Goal: Contribute content

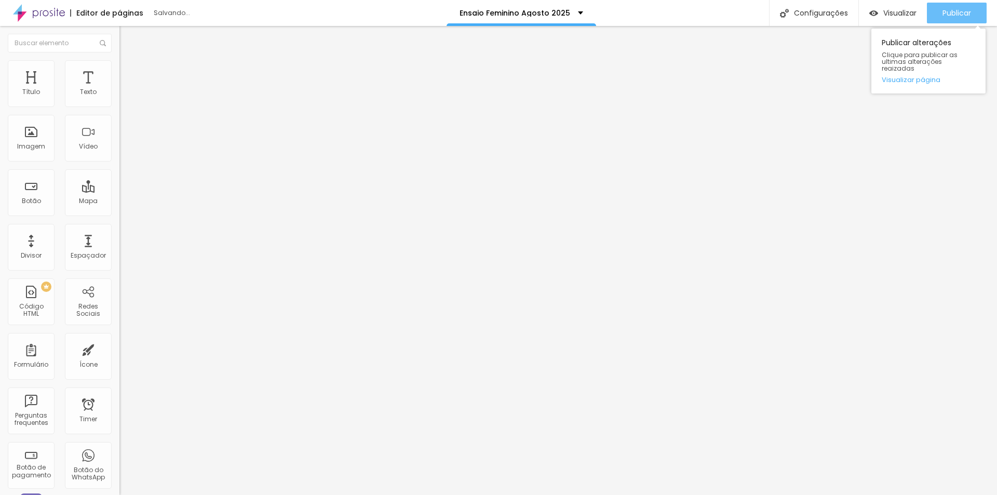
drag, startPoint x: 954, startPoint y: 10, endPoint x: 936, endPoint y: 15, distance: 19.4
click at [953, 11] on span "Publicar" at bounding box center [956, 13] width 29 height 8
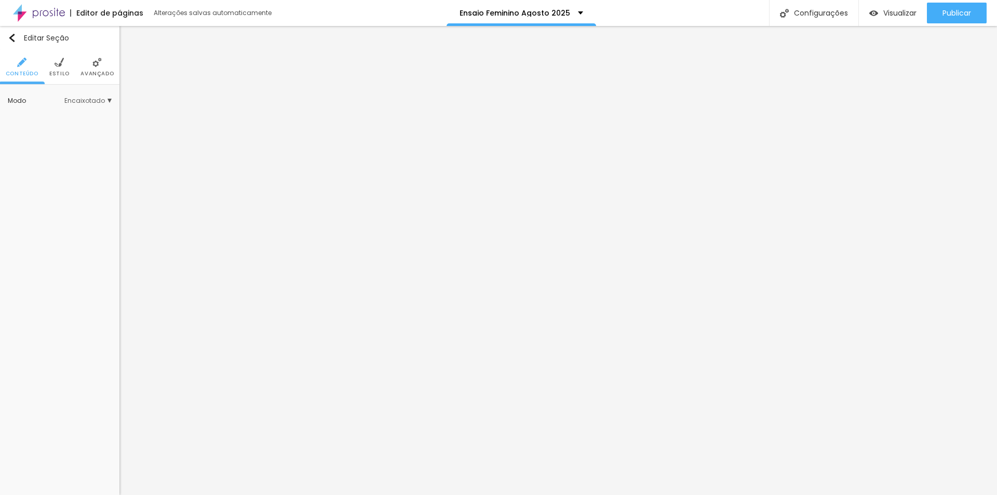
click at [93, 70] on li "Avançado" at bounding box center [96, 67] width 33 height 34
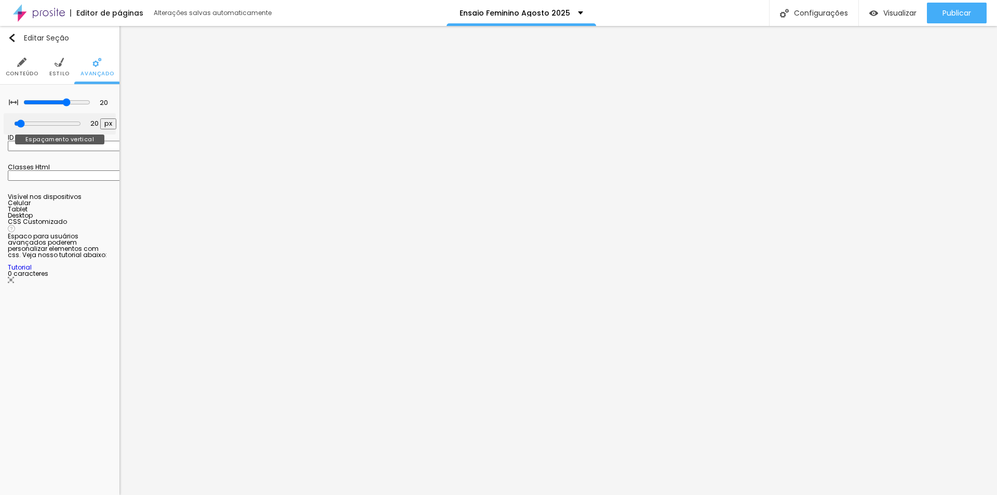
type input "39"
type input "44"
type input "13"
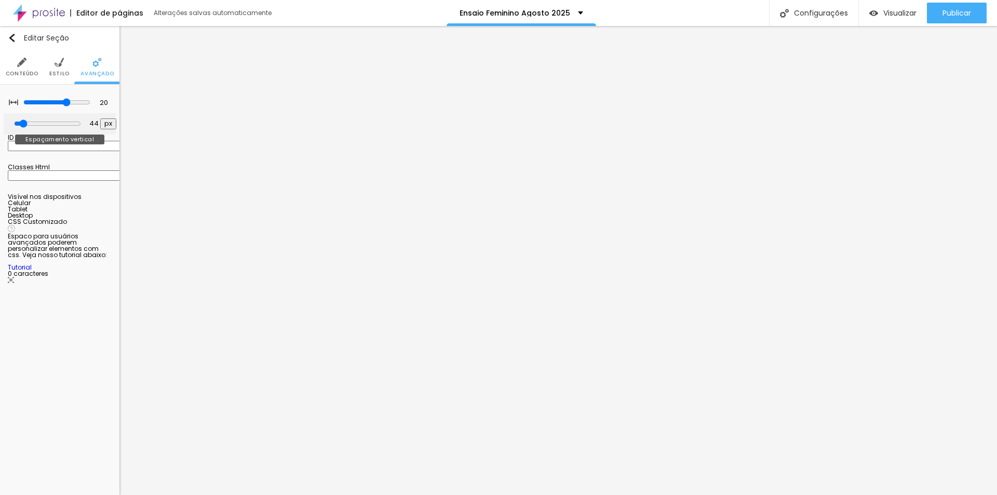
type input "13"
type input "0"
drag, startPoint x: 27, startPoint y: 124, endPoint x: 0, endPoint y: 125, distance: 27.0
type input "0"
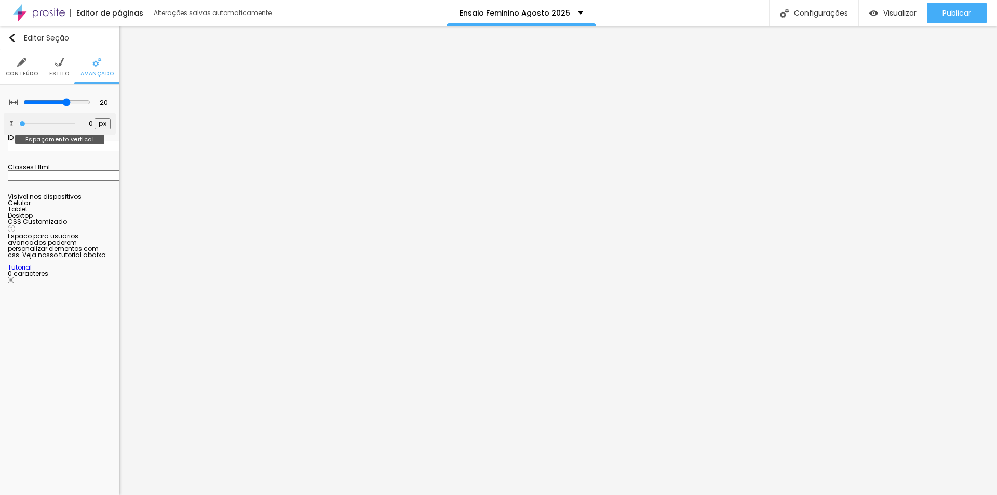
click at [19, 125] on input "range" at bounding box center [47, 123] width 56 height 5
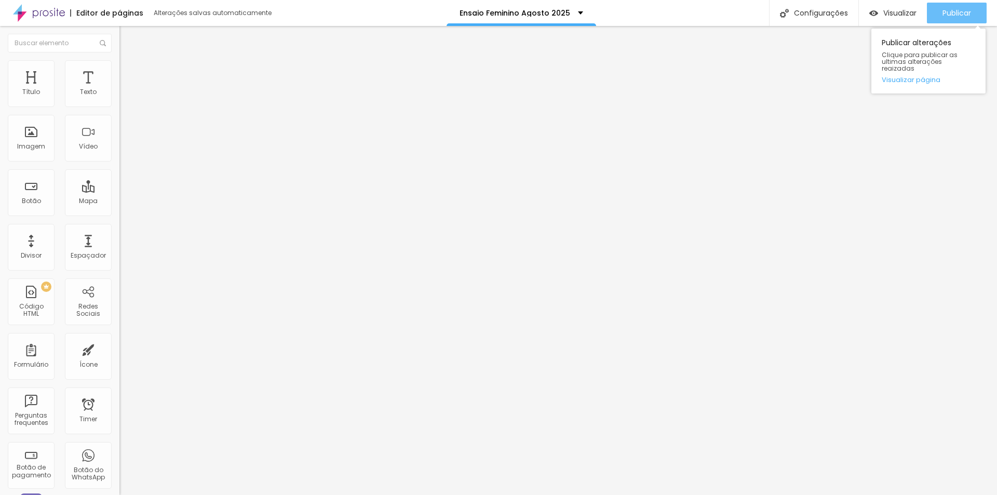
drag, startPoint x: 958, startPoint y: 10, endPoint x: 950, endPoint y: 10, distance: 7.8
click at [957, 10] on span "Publicar" at bounding box center [956, 13] width 29 height 8
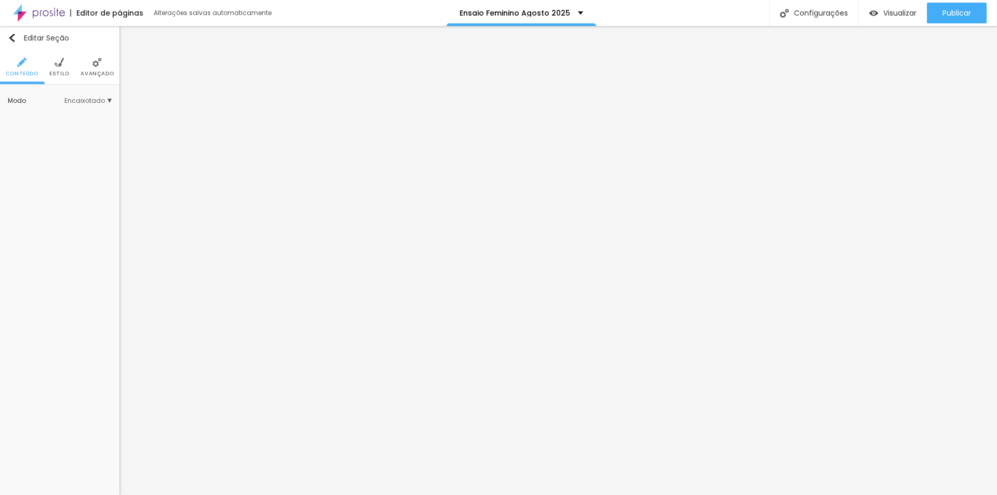
click at [94, 67] on li "Avançado" at bounding box center [96, 67] width 33 height 34
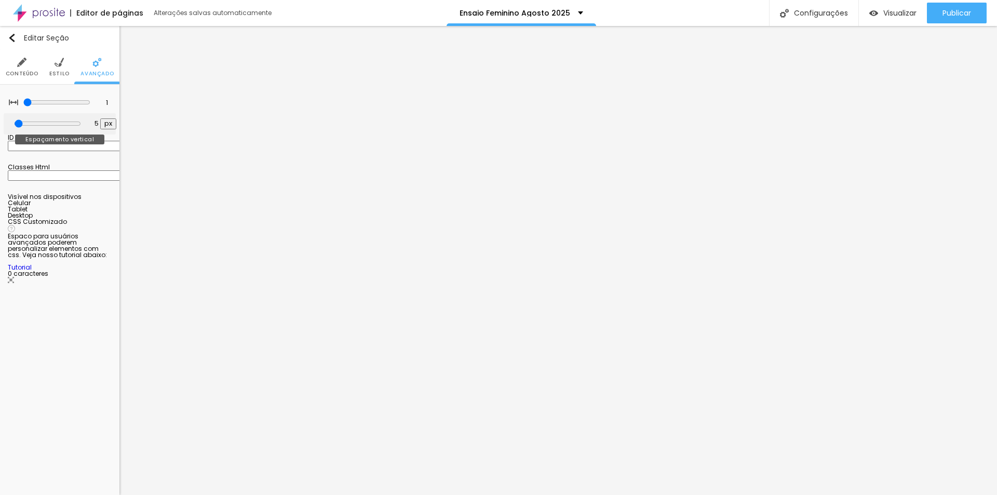
type input "0"
type input "23"
type input "0"
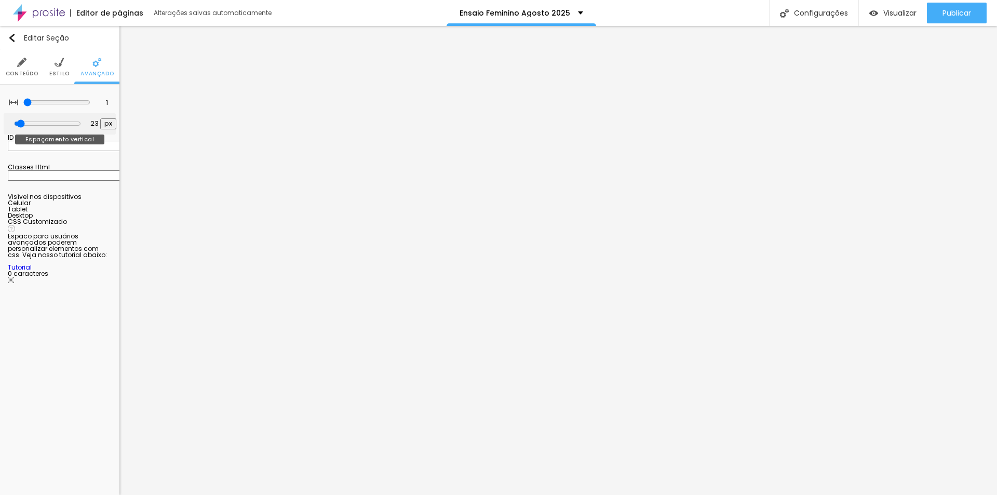
type input "0"
drag, startPoint x: 25, startPoint y: 121, endPoint x: 0, endPoint y: 118, distance: 25.6
type input "0"
click at [19, 121] on input "range" at bounding box center [47, 123] width 56 height 5
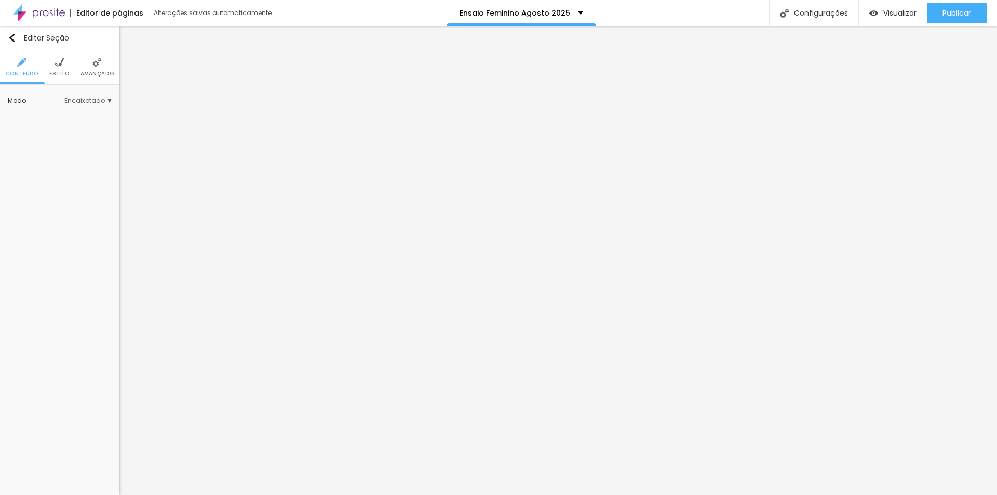
drag, startPoint x: 94, startPoint y: 67, endPoint x: 86, endPoint y: 68, distance: 7.9
click at [94, 66] on img at bounding box center [96, 62] width 9 height 9
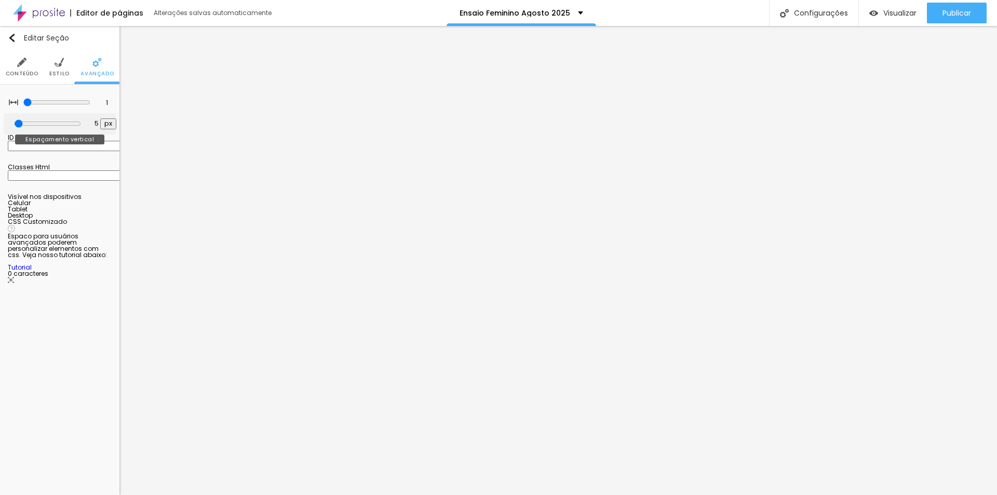
type input "0"
type input "2"
type input "0"
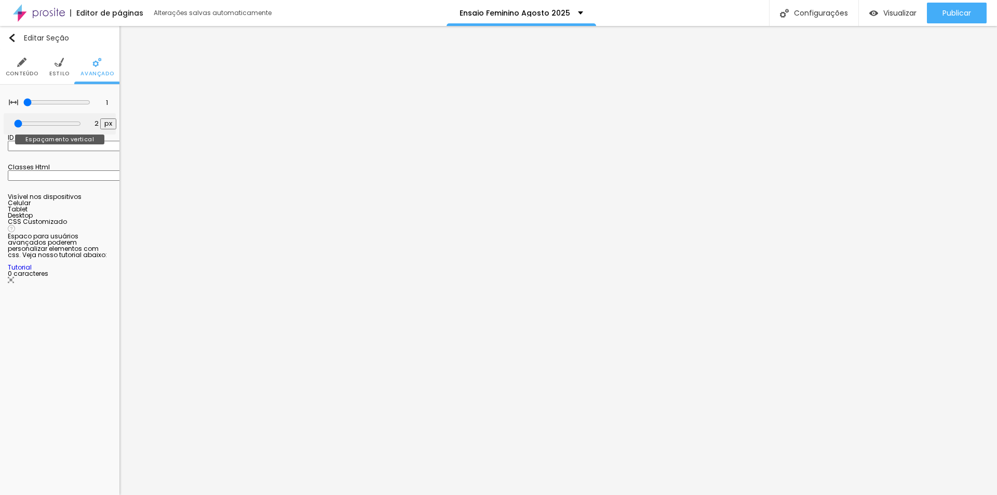
type input "0"
drag, startPoint x: 23, startPoint y: 120, endPoint x: 7, endPoint y: 118, distance: 16.3
type input "0"
click at [19, 121] on input "range" at bounding box center [47, 123] width 56 height 5
type input "0"
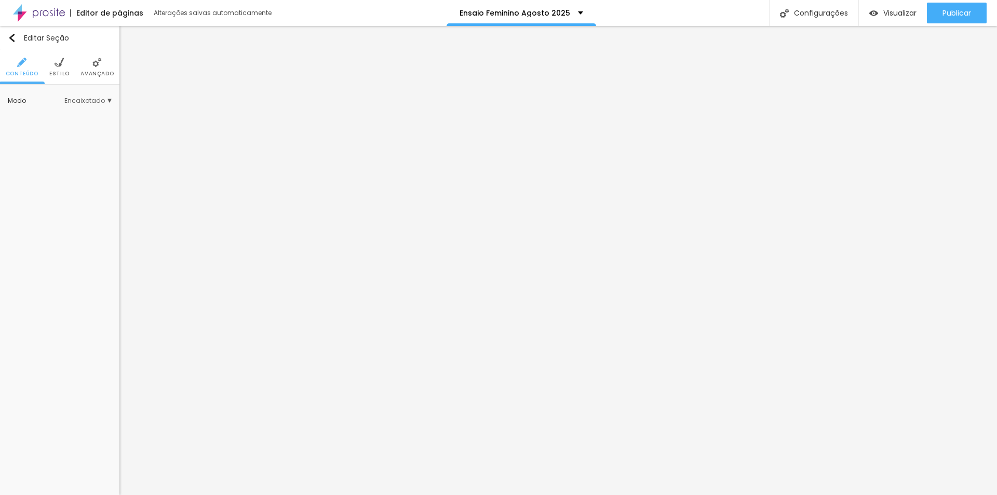
click at [99, 64] on img at bounding box center [96, 62] width 9 height 9
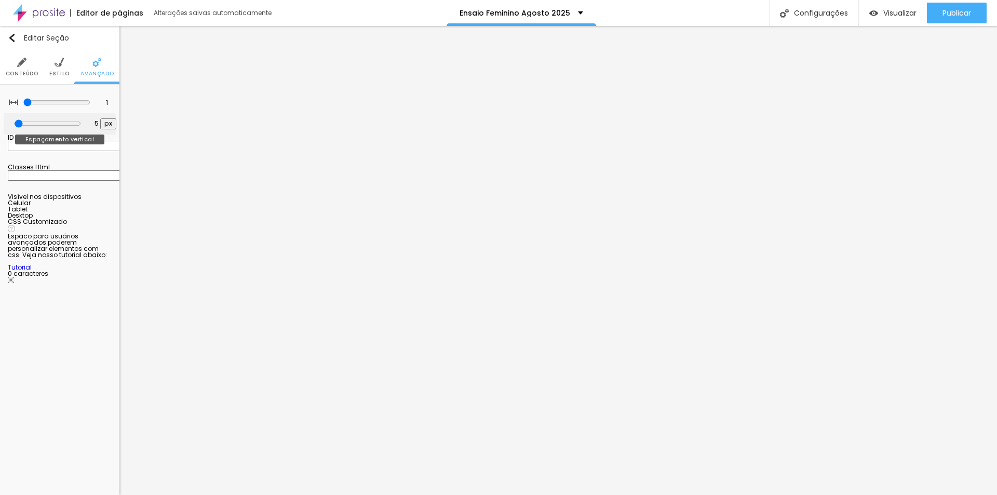
type input "0"
type input "13"
type input "0"
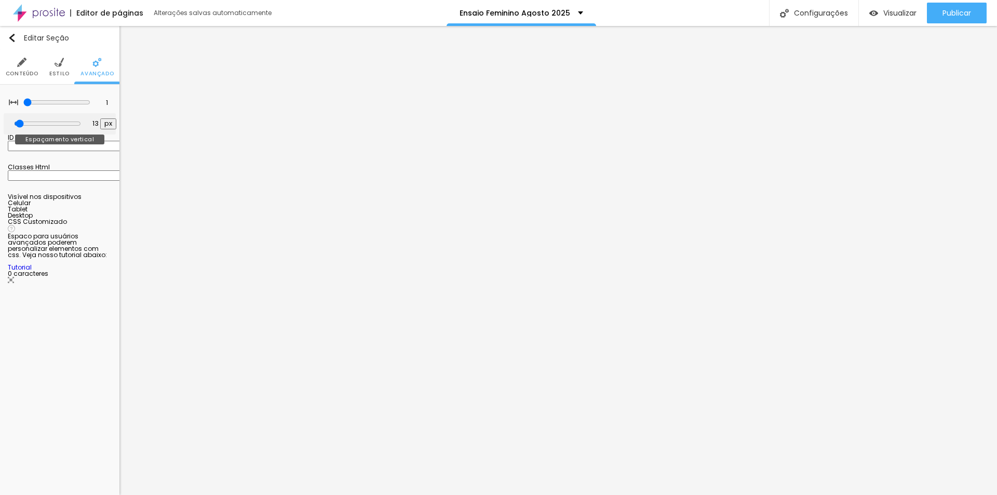
type input "0"
drag, startPoint x: 24, startPoint y: 121, endPoint x: 0, endPoint y: 121, distance: 24.4
type input "0"
click at [19, 121] on input "range" at bounding box center [47, 123] width 56 height 5
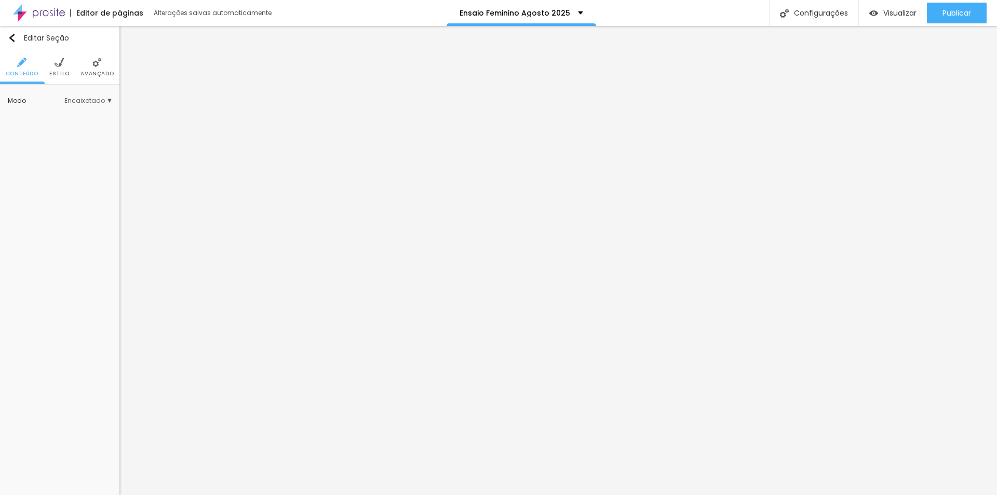
drag, startPoint x: 98, startPoint y: 62, endPoint x: 71, endPoint y: 86, distance: 36.4
click at [98, 62] on img at bounding box center [96, 62] width 9 height 9
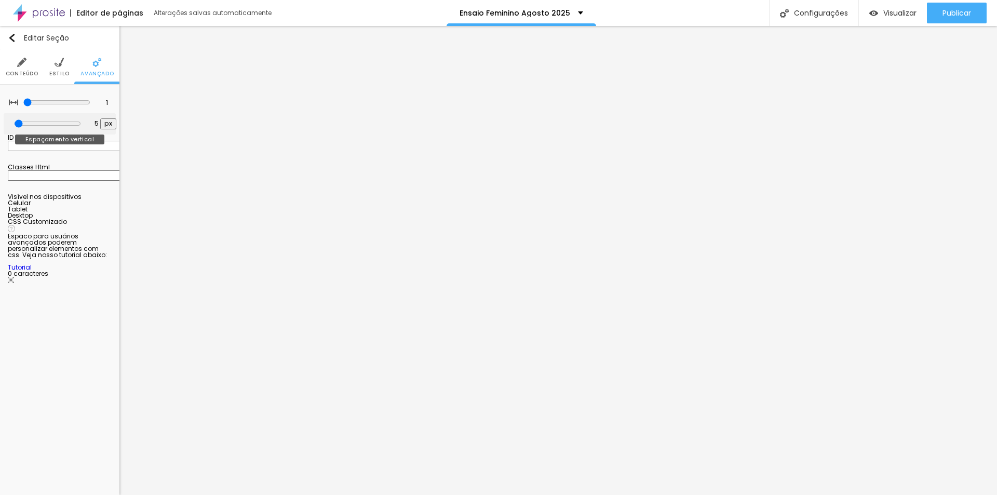
type input "0"
drag, startPoint x: 23, startPoint y: 123, endPoint x: 0, endPoint y: 124, distance: 22.9
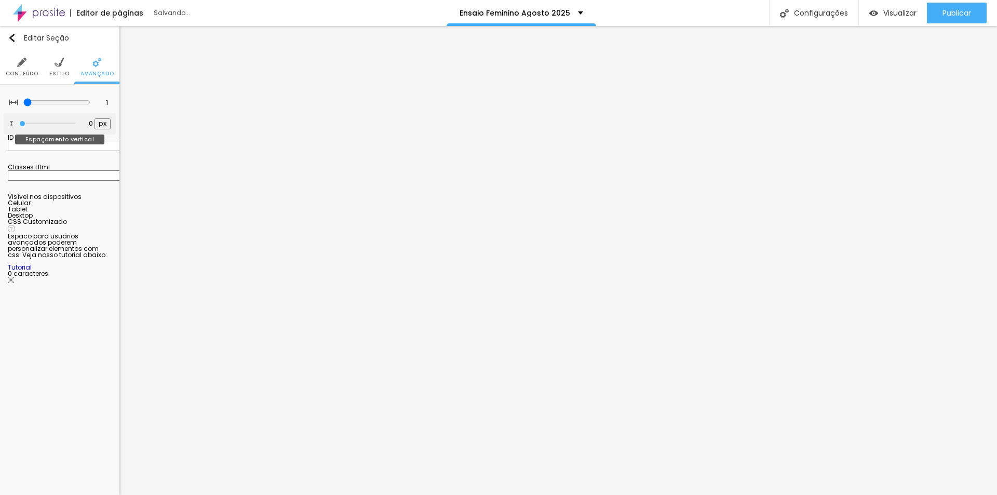
type input "0"
click at [19, 124] on input "range" at bounding box center [47, 123] width 56 height 5
type input "0"
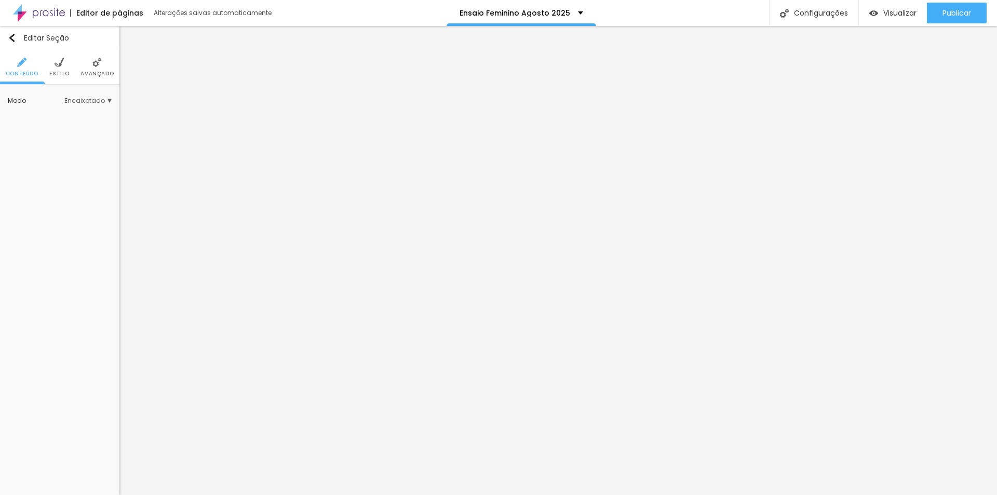
click at [97, 65] on img at bounding box center [96, 62] width 9 height 9
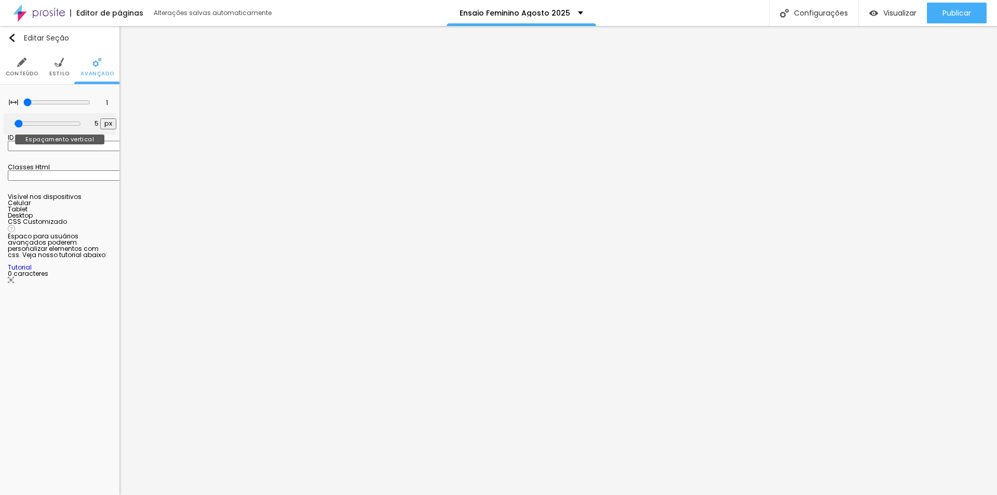
type input "0"
type input "7"
type input "0"
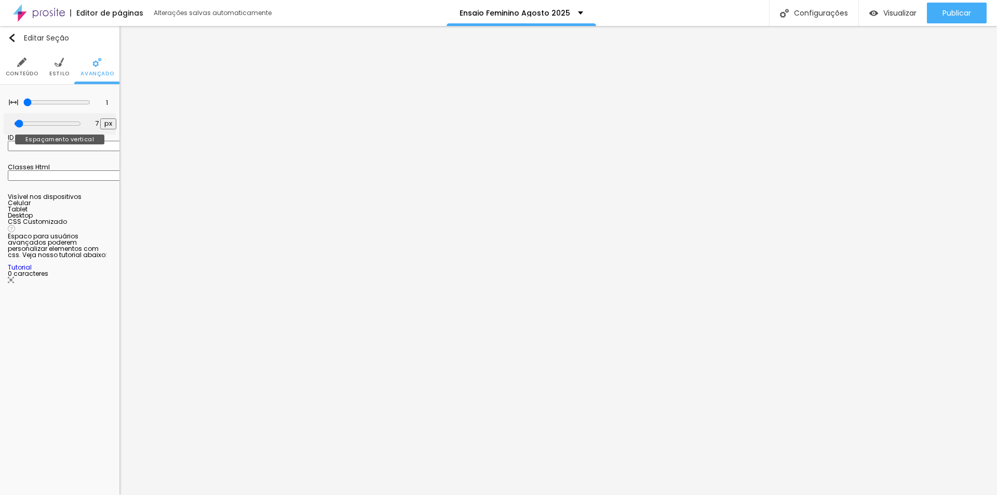
type input "0"
drag, startPoint x: 24, startPoint y: 121, endPoint x: 0, endPoint y: 123, distance: 23.9
type input "0"
click at [19, 123] on input "range" at bounding box center [47, 123] width 56 height 5
type input "0"
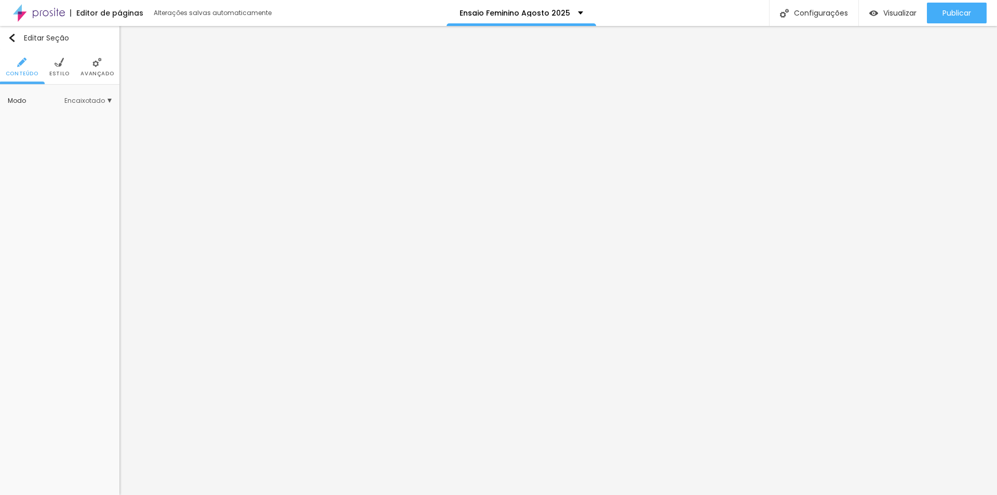
click at [98, 66] on img at bounding box center [96, 62] width 9 height 9
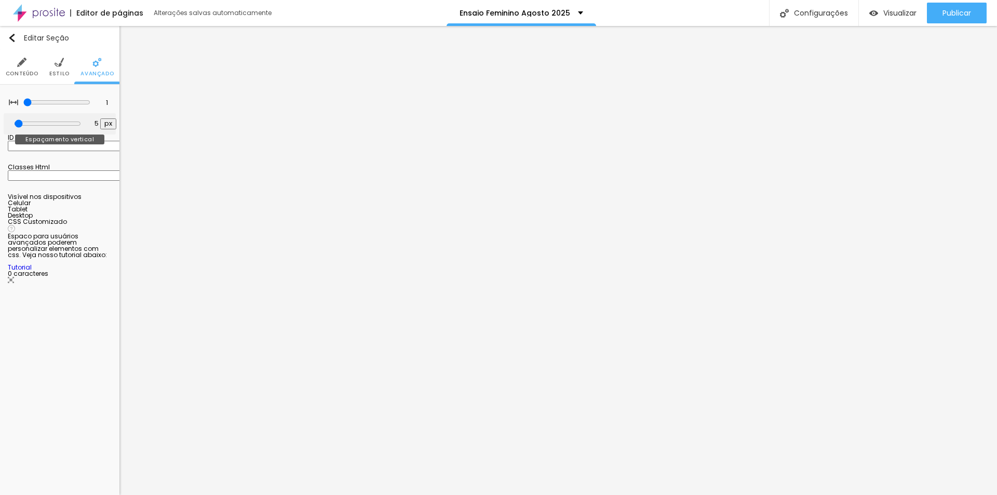
type input "0"
type input "2"
type input "0"
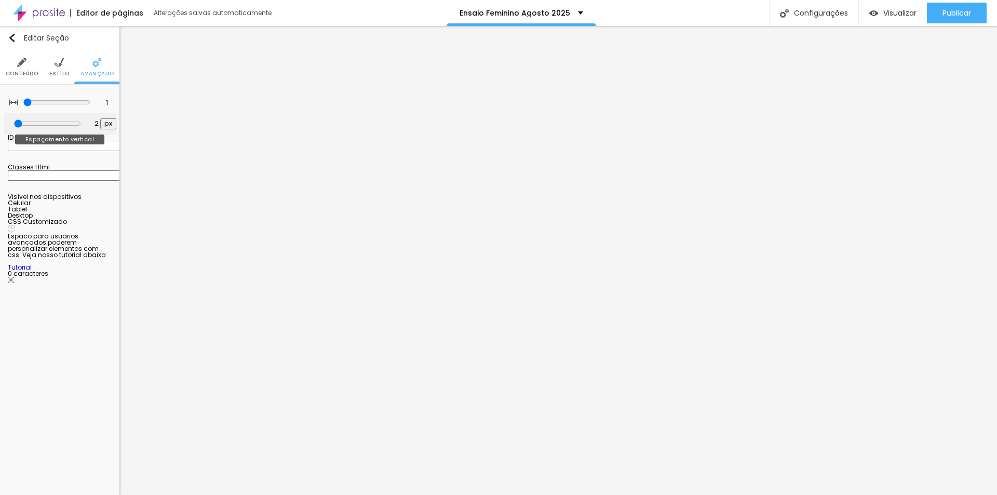
type input "0"
drag, startPoint x: 23, startPoint y: 121, endPoint x: 34, endPoint y: 140, distance: 21.4
type input "0"
click at [19, 122] on input "range" at bounding box center [47, 123] width 56 height 5
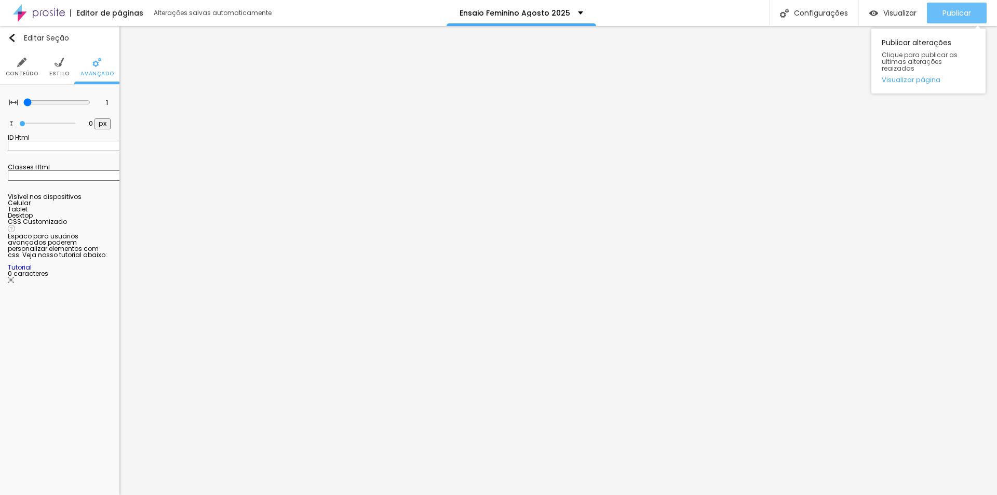
click at [953, 12] on span "Publicar" at bounding box center [956, 13] width 29 height 8
type input "0"
